Goal: Find specific page/section: Find specific page/section

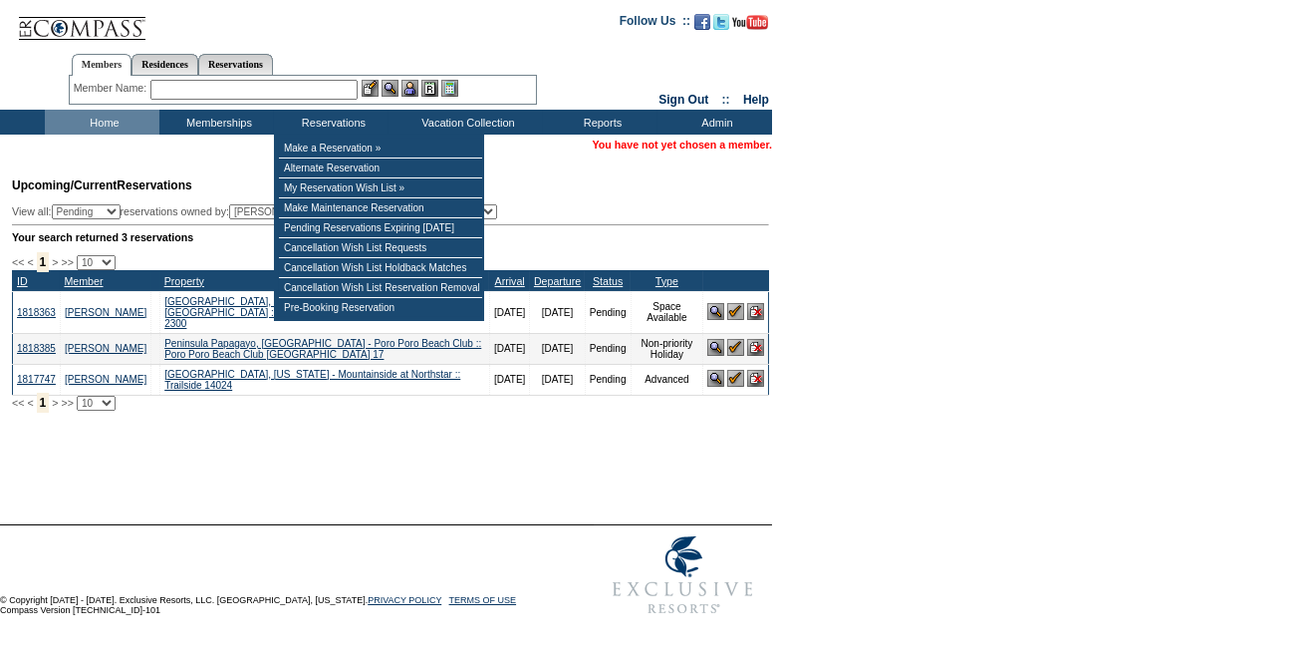
click at [286, 91] on input "text" at bounding box center [253, 90] width 207 height 20
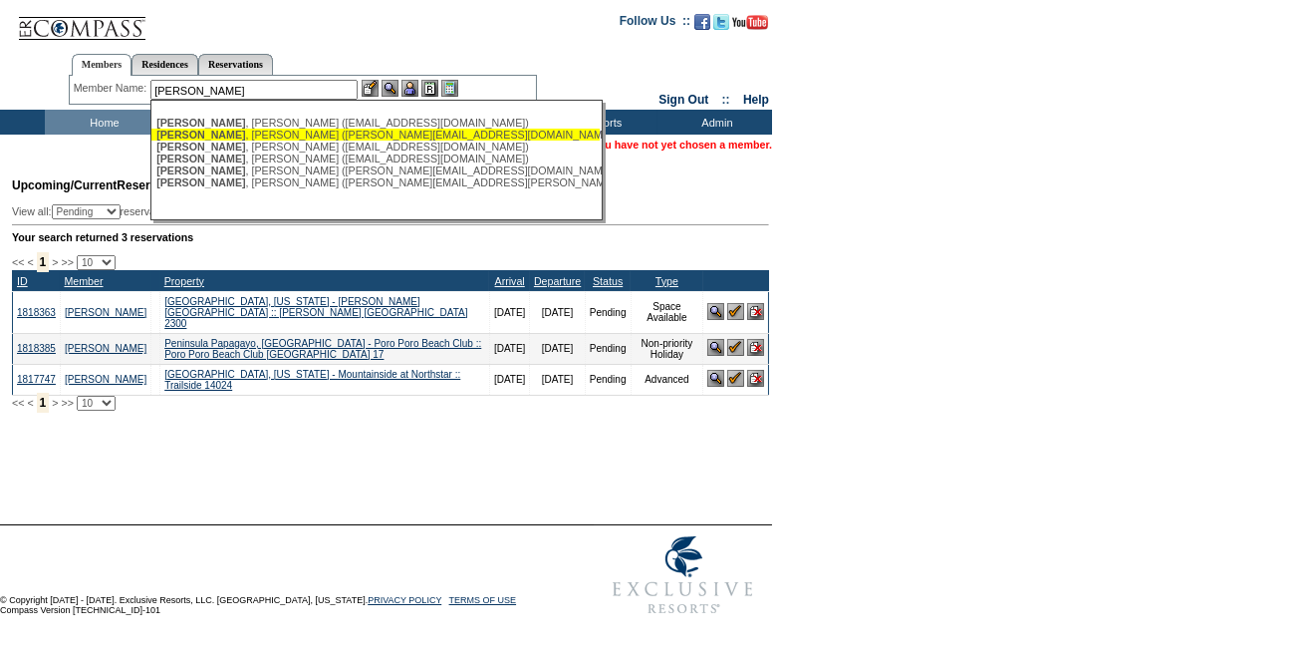
click at [394, 138] on div "[PERSON_NAME] ([PERSON_NAME][EMAIL_ADDRESS][DOMAIN_NAME])" at bounding box center [375, 135] width 438 height 12
type input "[PERSON_NAME] ([PERSON_NAME][EMAIL_ADDRESS][DOMAIN_NAME])"
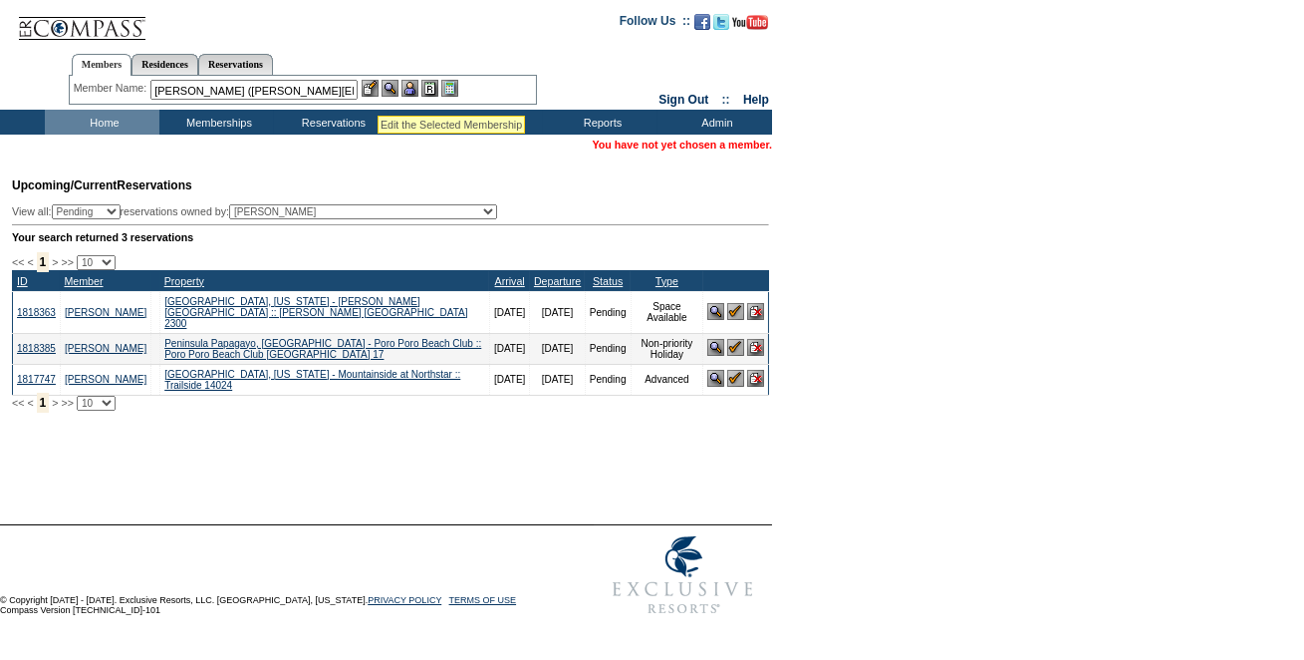
click at [393, 90] on img at bounding box center [390, 88] width 17 height 17
